Goal: Task Accomplishment & Management: Manage account settings

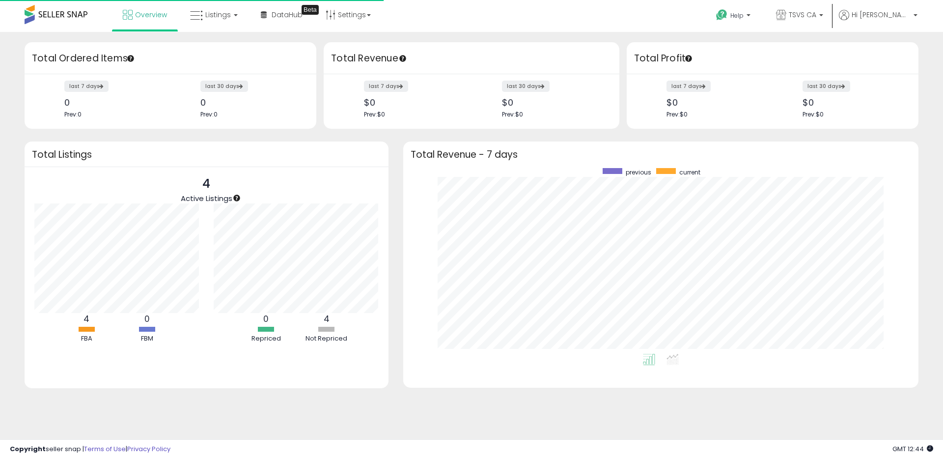
scroll to position [186, 495]
click at [816, 17] on span "TSVS CA" at bounding box center [801, 15] width 27 height 10
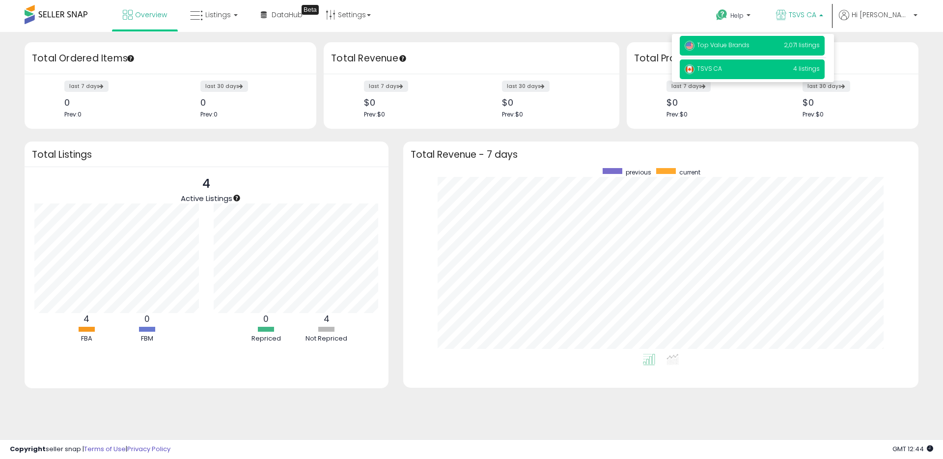
click at [738, 44] on span "Top Value Brands" at bounding box center [716, 45] width 65 height 8
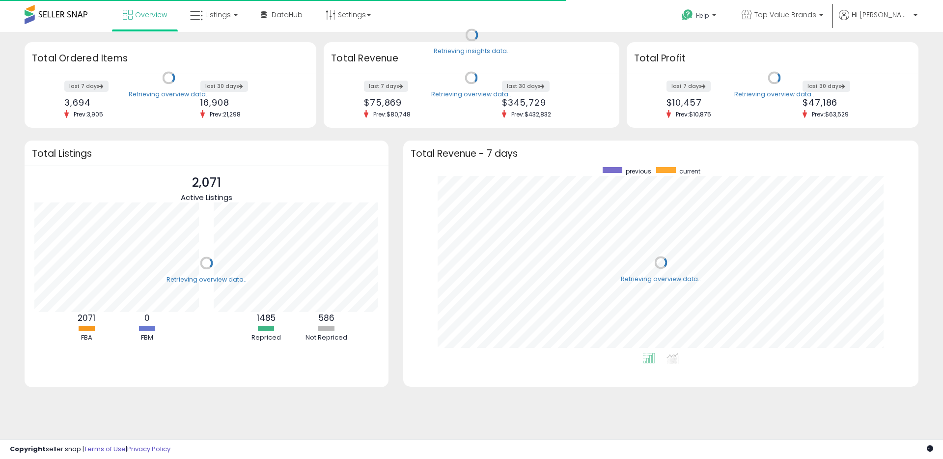
scroll to position [186, 495]
click at [283, 16] on span "DataHub" at bounding box center [287, 15] width 31 height 10
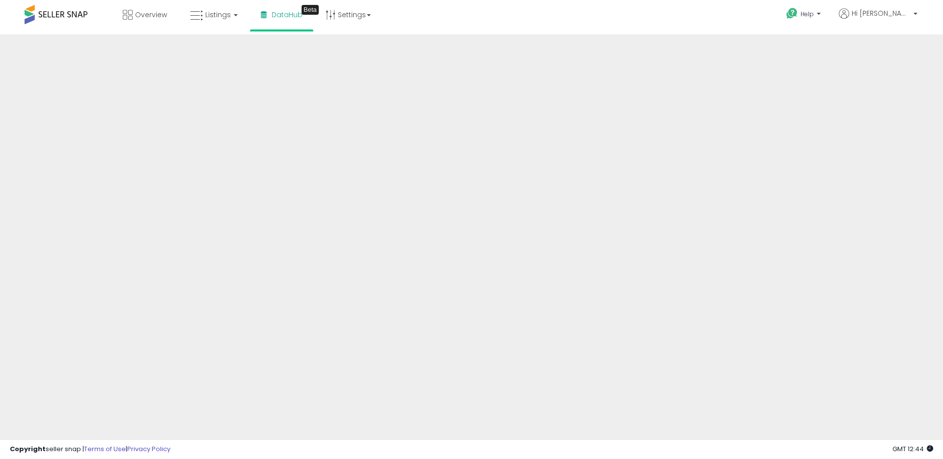
click at [658, 12] on div "Help Contact Support Search Knowledge Hub Request a Feature Account" at bounding box center [772, 21] width 312 height 42
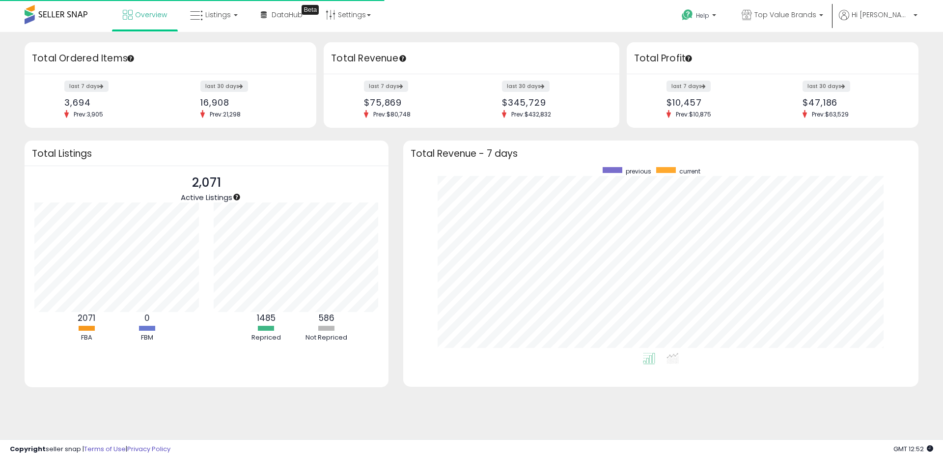
scroll to position [186, 495]
click at [281, 19] on span "DataHub" at bounding box center [287, 15] width 31 height 10
click at [291, 12] on span "DataHub" at bounding box center [287, 15] width 31 height 10
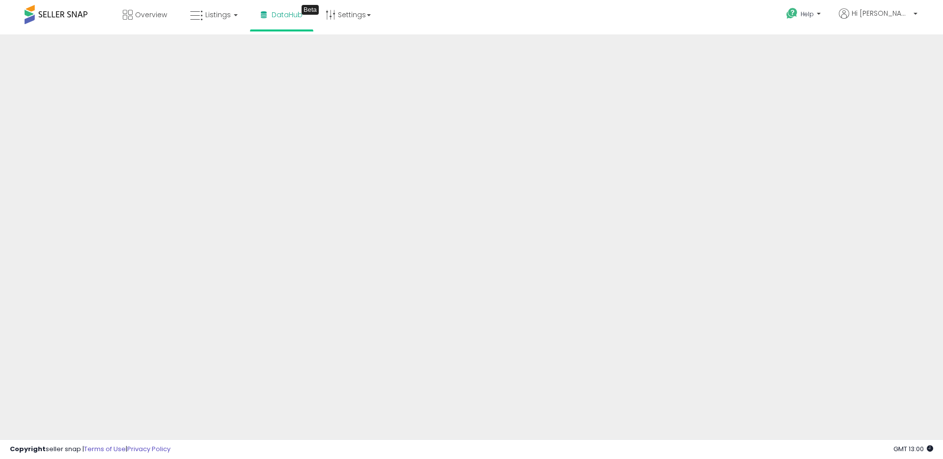
click at [592, 24] on div "Overview Listings DataHub Beta" at bounding box center [305, 21] width 624 height 42
click at [199, 18] on icon at bounding box center [196, 15] width 13 height 13
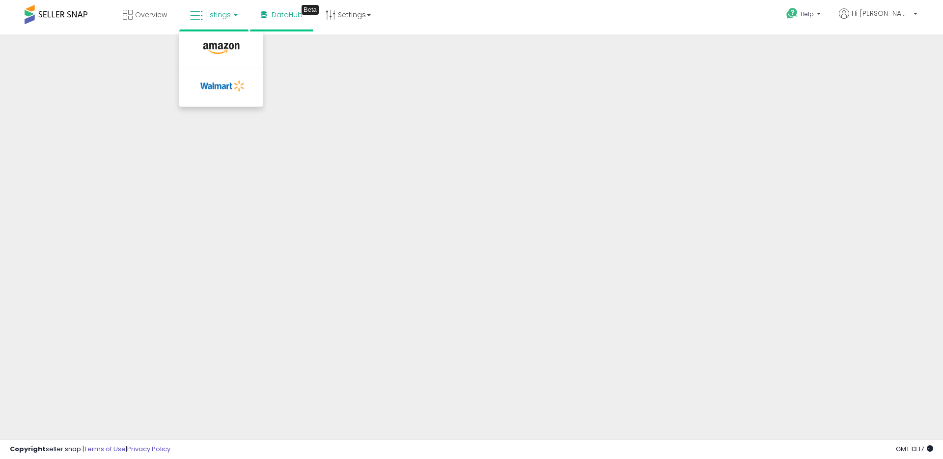
click at [216, 16] on span "Listings" at bounding box center [218, 15] width 26 height 10
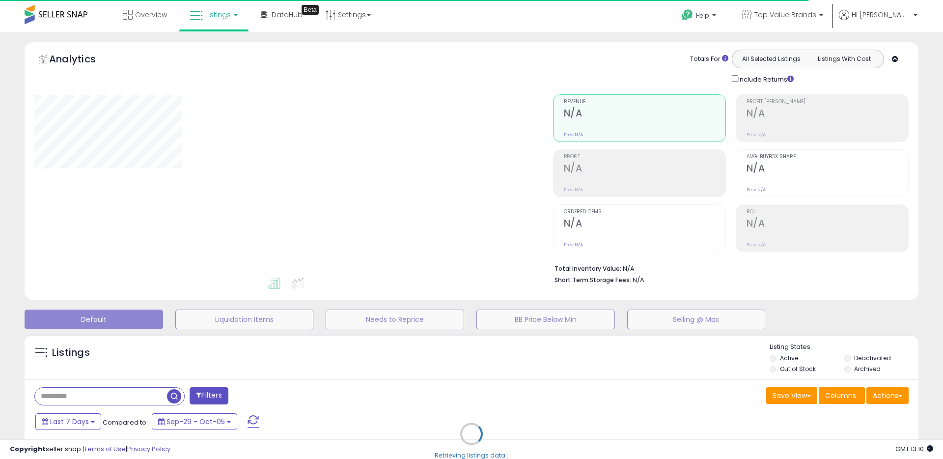
click at [409, 373] on div "Retrieving listings data.." at bounding box center [471, 441] width 908 height 224
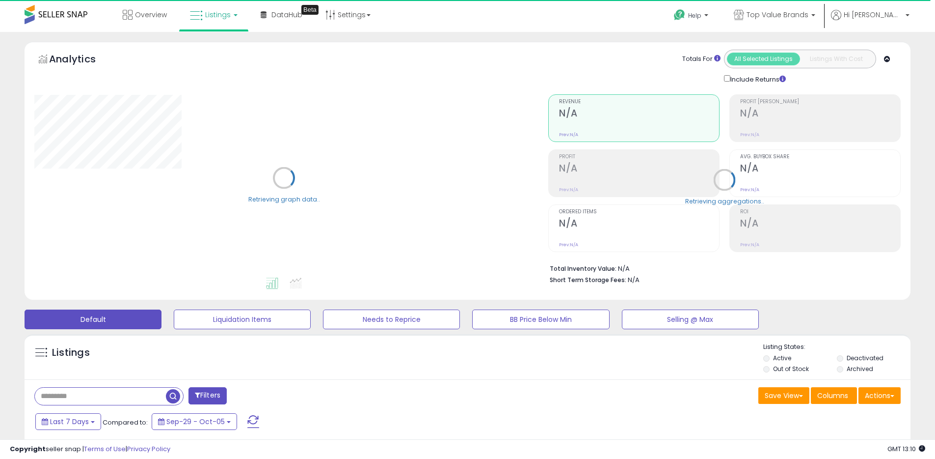
click at [482, 375] on div "Listings" at bounding box center [468, 358] width 886 height 33
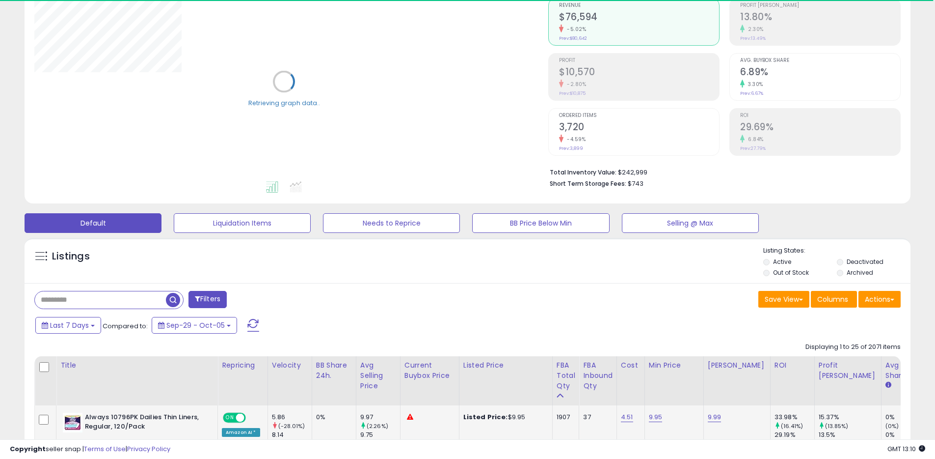
scroll to position [153, 0]
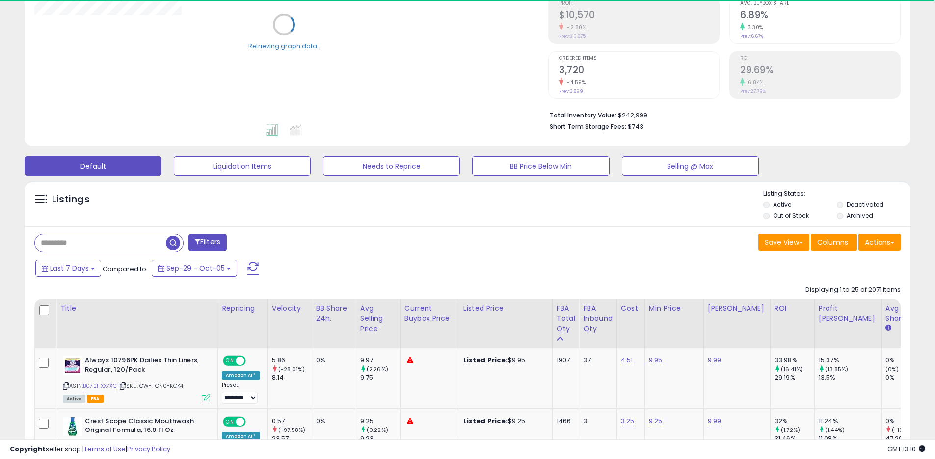
click at [136, 247] on input "text" at bounding box center [100, 242] width 131 height 17
paste input "**********"
type input "**********"
click at [259, 244] on span "button" at bounding box center [258, 243] width 14 height 14
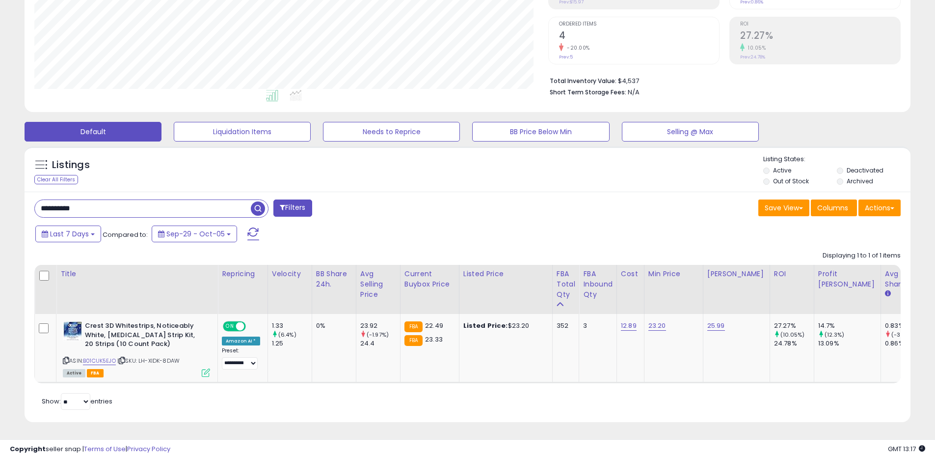
scroll to position [201, 514]
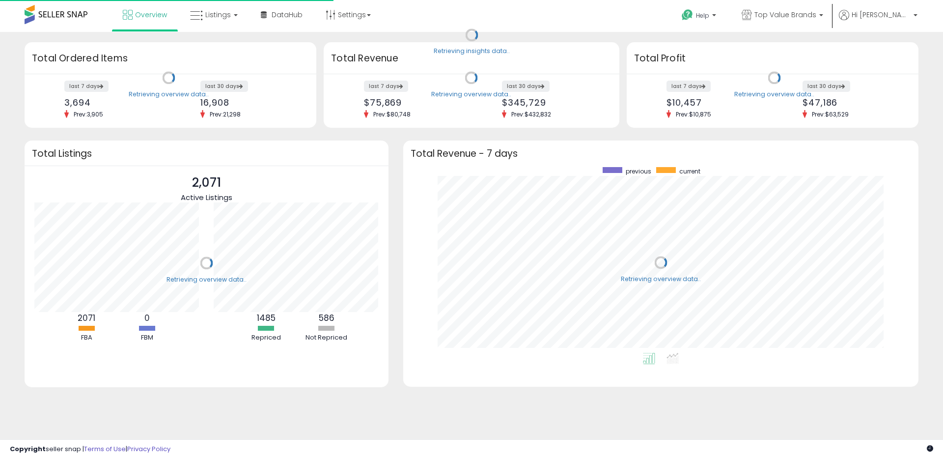
scroll to position [186, 495]
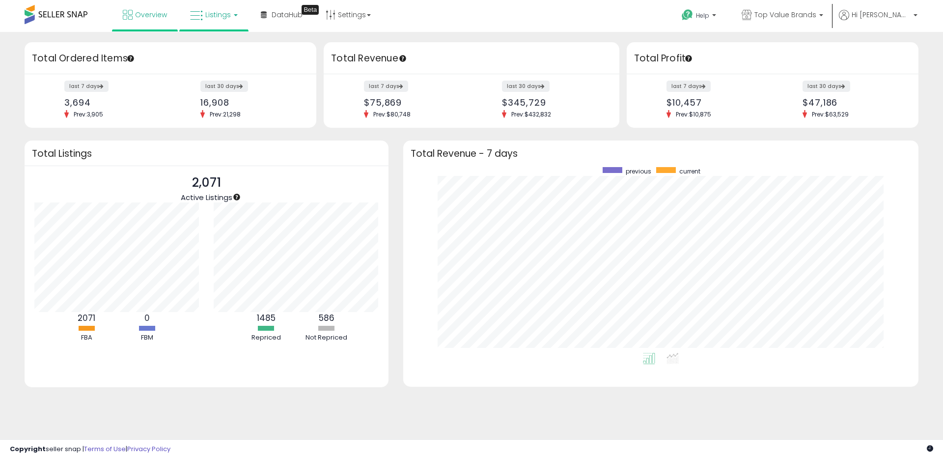
click at [194, 17] on icon at bounding box center [196, 15] width 13 height 13
click at [209, 53] on icon at bounding box center [221, 48] width 43 height 13
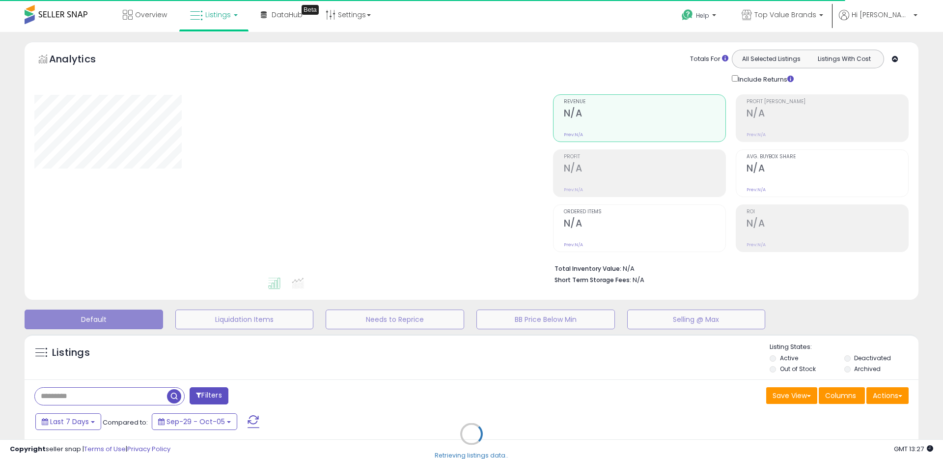
click at [510, 415] on div "Retrieving listings data.." at bounding box center [471, 441] width 908 height 224
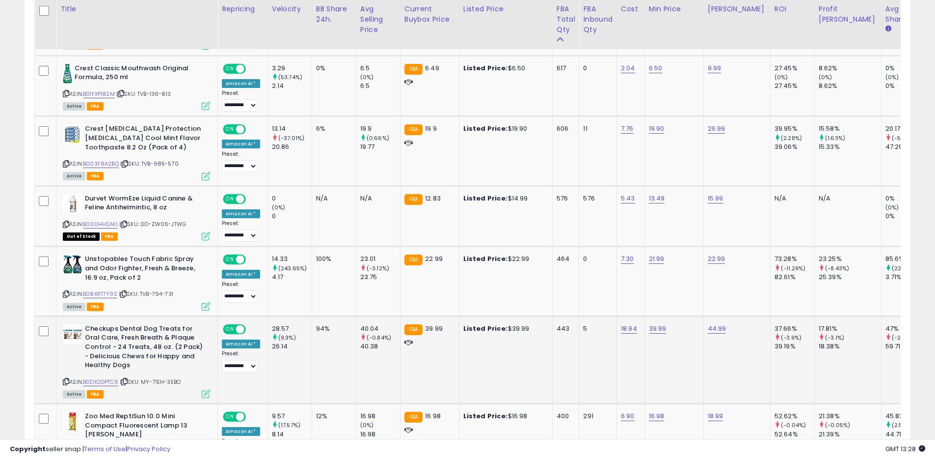
scroll to position [1025, 0]
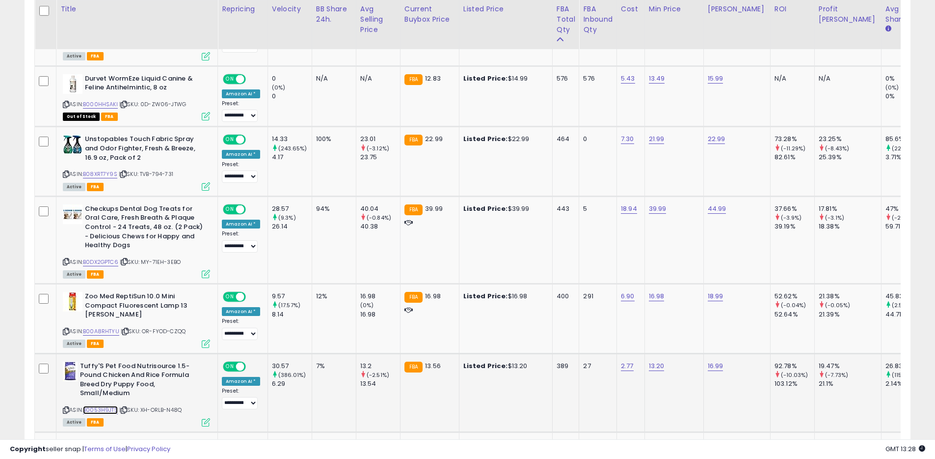
click at [105, 406] on link "B0053H9JTS" at bounding box center [100, 410] width 35 height 8
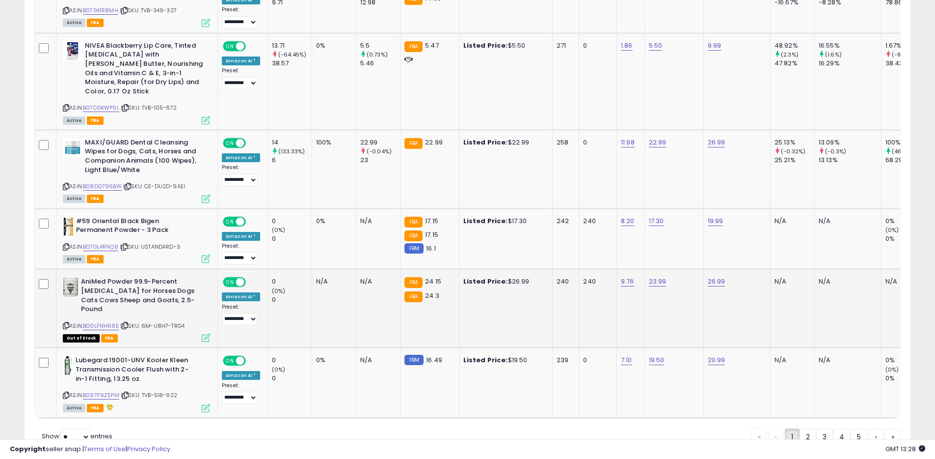
scroll to position [1840, 0]
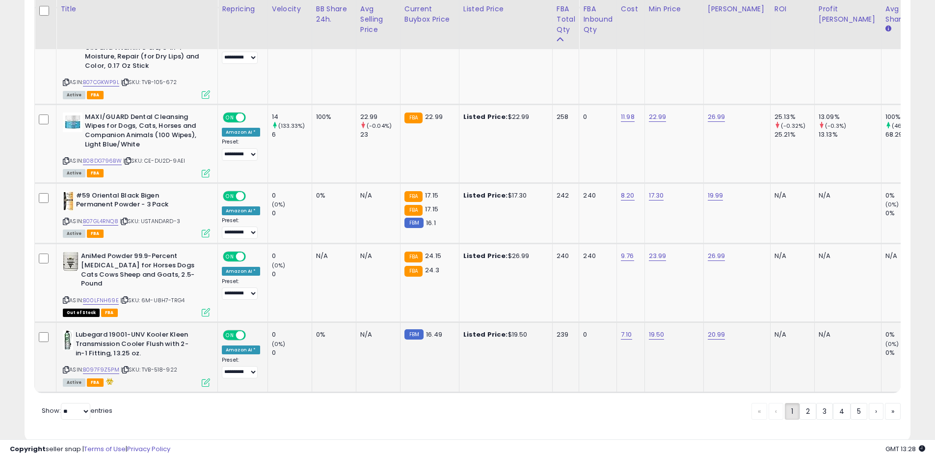
drag, startPoint x: 63, startPoint y: 343, endPoint x: 67, endPoint y: 335, distance: 8.1
click at [63, 367] on icon at bounding box center [66, 369] width 6 height 5
click at [654, 329] on link "19.50" at bounding box center [657, 334] width 16 height 10
drag, startPoint x: 630, startPoint y: 286, endPoint x: 566, endPoint y: 282, distance: 64.4
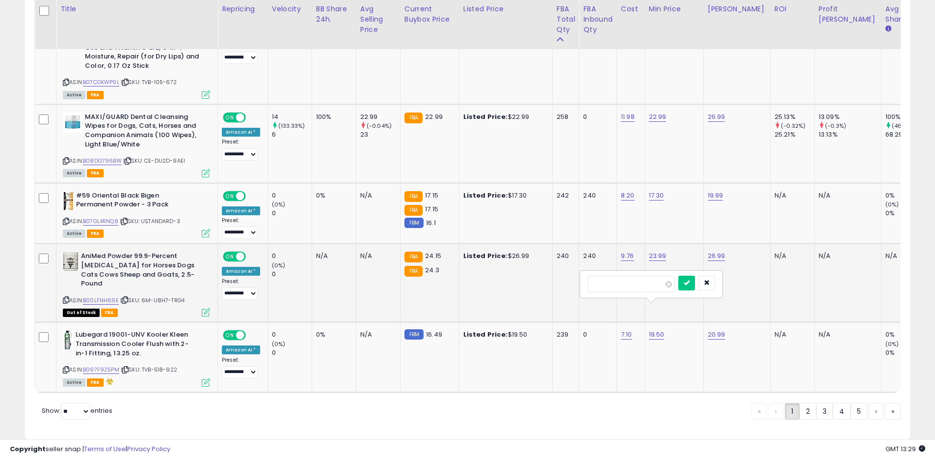
type input "*****"
click button "submit" at bounding box center [687, 282] width 17 height 15
